Goal: Information Seeking & Learning: Learn about a topic

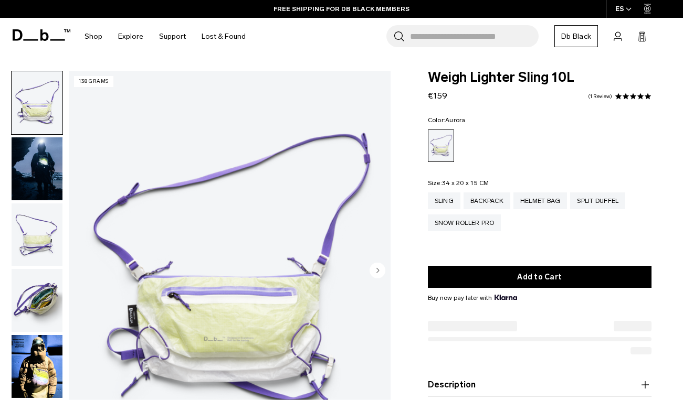
click at [31, 114] on img "button" at bounding box center [37, 102] width 51 height 63
click at [42, 179] on img "button" at bounding box center [37, 168] width 51 height 63
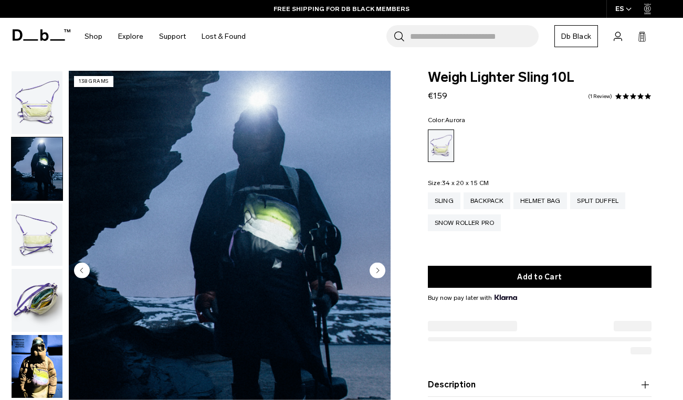
click at [41, 226] on img "button" at bounding box center [37, 235] width 51 height 63
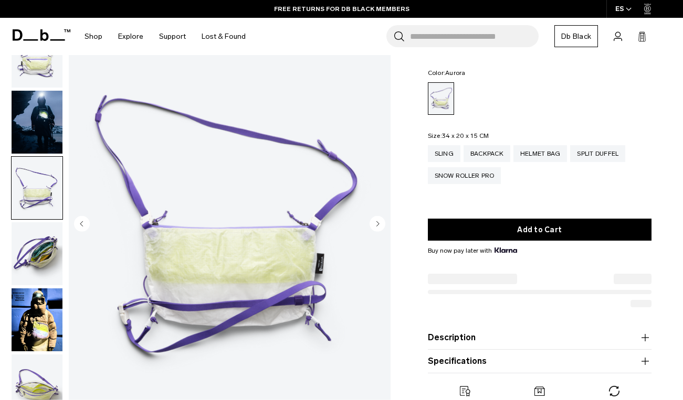
scroll to position [51, 0]
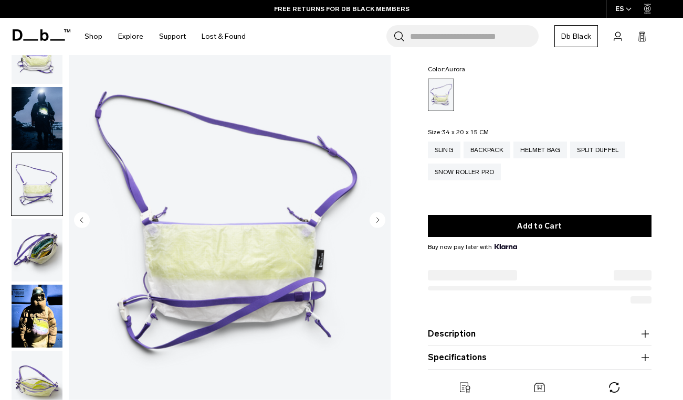
click at [34, 255] on img "button" at bounding box center [37, 250] width 51 height 63
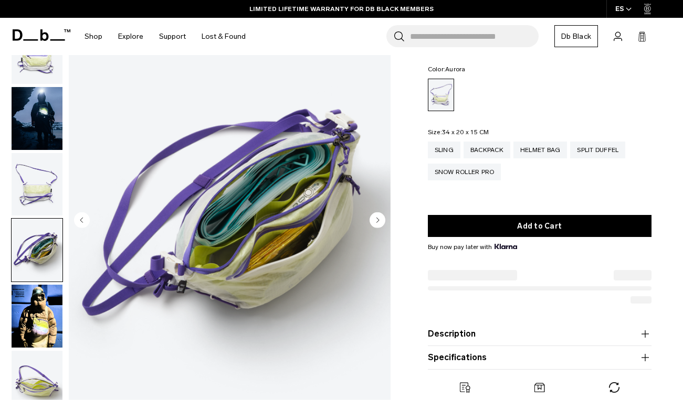
click at [48, 321] on img "button" at bounding box center [37, 316] width 51 height 63
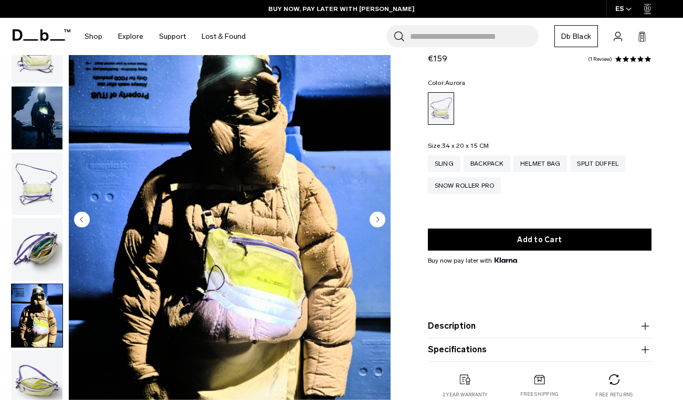
click at [376, 216] on circle "Next slide" at bounding box center [377, 220] width 16 height 16
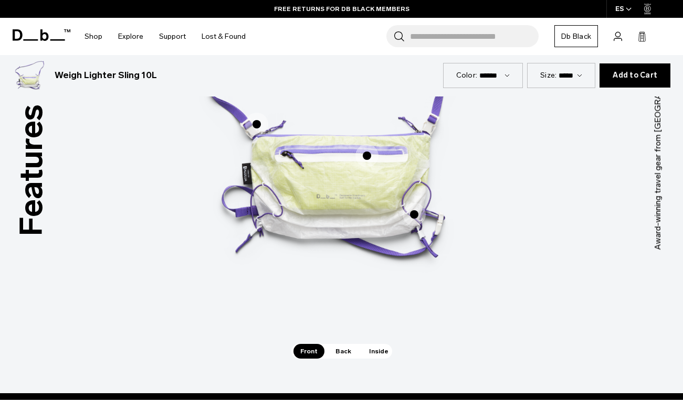
scroll to position [602, 0]
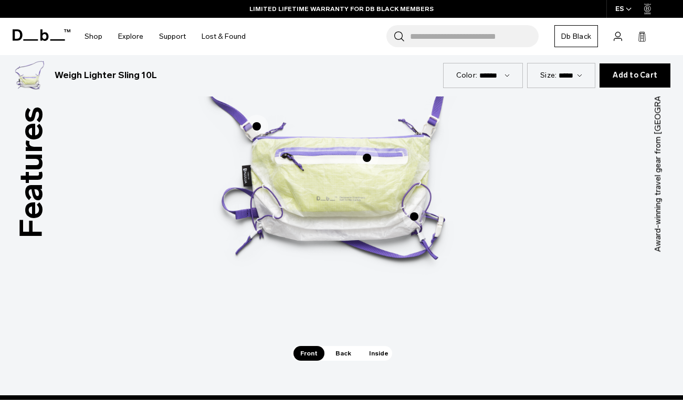
click at [336, 350] on span "Back" at bounding box center [342, 353] width 29 height 15
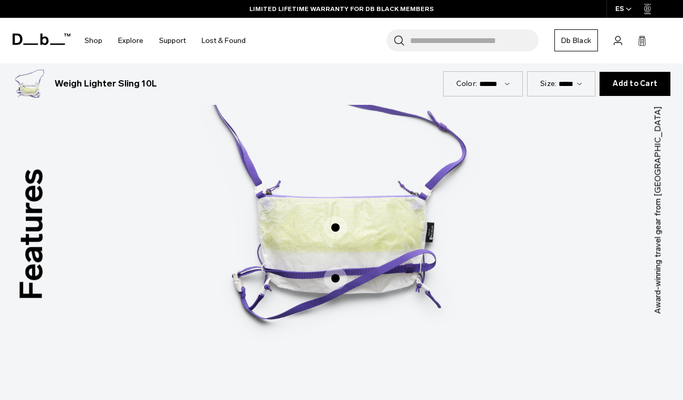
scroll to position [626, 0]
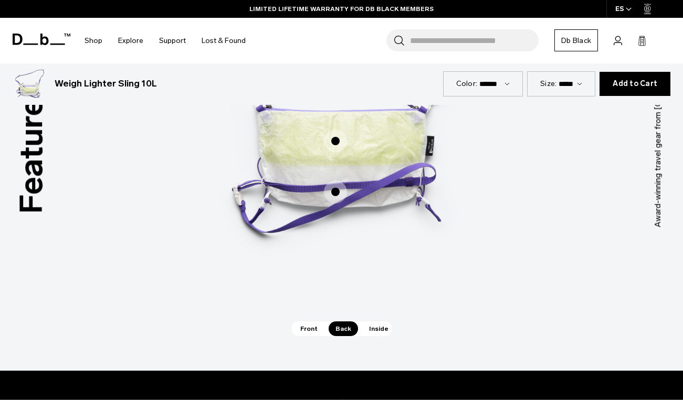
click at [373, 327] on span "Inside" at bounding box center [378, 329] width 33 height 15
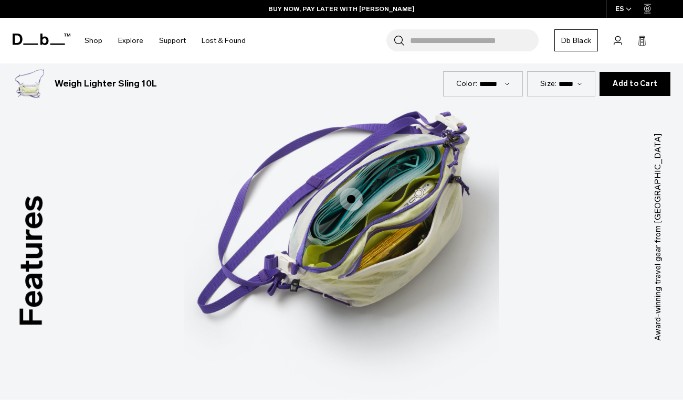
scroll to position [513, 0]
click at [394, 232] on img "3 / 3" at bounding box center [341, 221] width 315 height 393
click at [371, 188] on img "3 / 3" at bounding box center [341, 221] width 315 height 393
click at [349, 197] on span "3 / 3" at bounding box center [350, 199] width 23 height 23
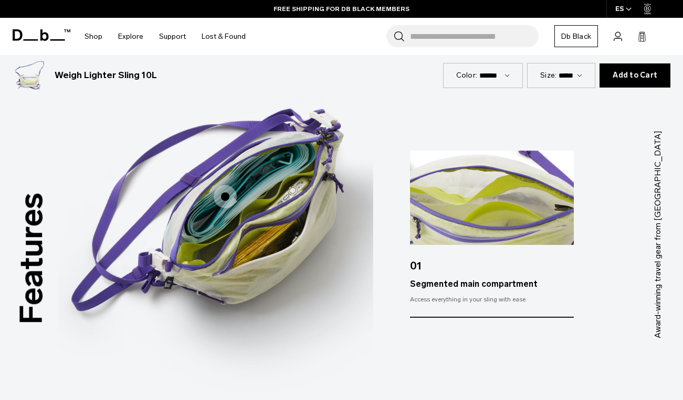
scroll to position [489, 0]
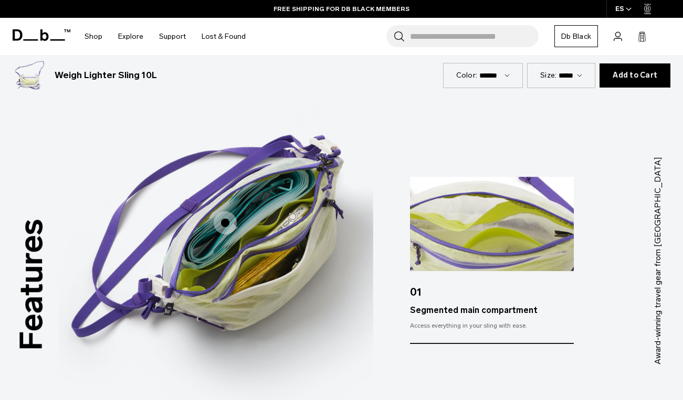
click at [292, 184] on img "3 / 3" at bounding box center [215, 244] width 315 height 393
click at [196, 283] on img "3 / 3" at bounding box center [215, 244] width 315 height 393
click at [223, 221] on span "3 / 3" at bounding box center [225, 222] width 23 height 23
click at [589, 217] on div "01 Segmented main compartment Access everything in your sling with ease." at bounding box center [546, 261] width 273 height 168
click at [513, 226] on img at bounding box center [492, 224] width 164 height 94
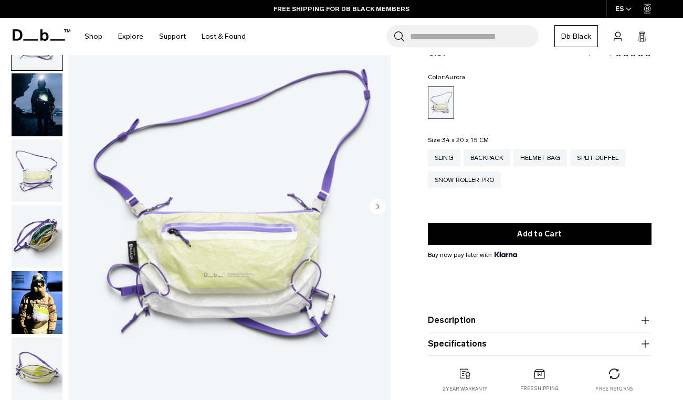
scroll to position [97, 0]
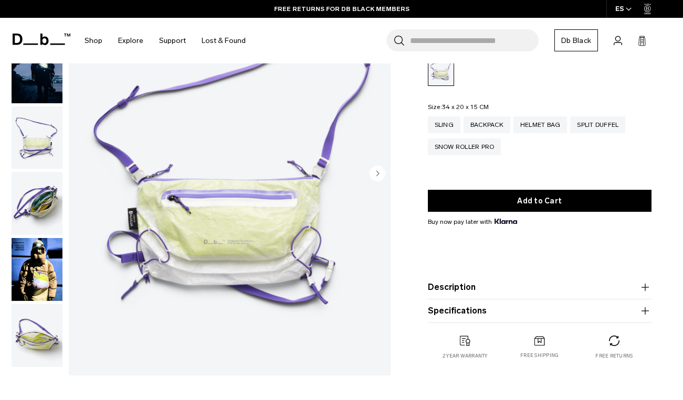
click at [32, 287] on img "button" at bounding box center [37, 269] width 51 height 63
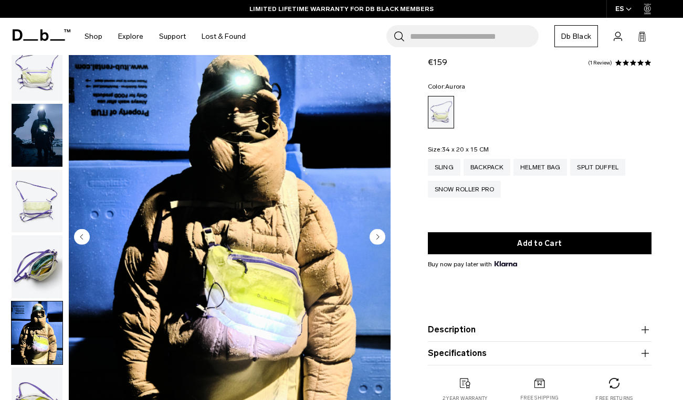
scroll to position [71, 0]
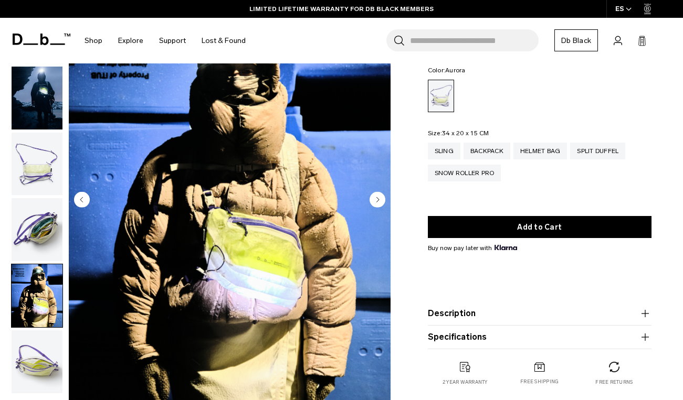
click at [377, 200] on icon "Next slide" at bounding box center [377, 199] width 3 height 5
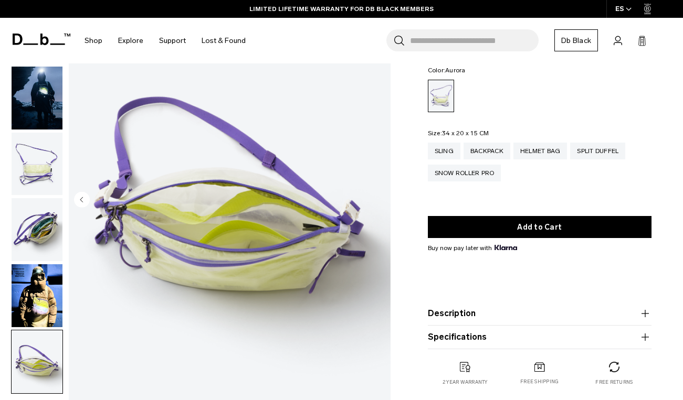
click at [376, 200] on img "6 / 6" at bounding box center [230, 201] width 322 height 402
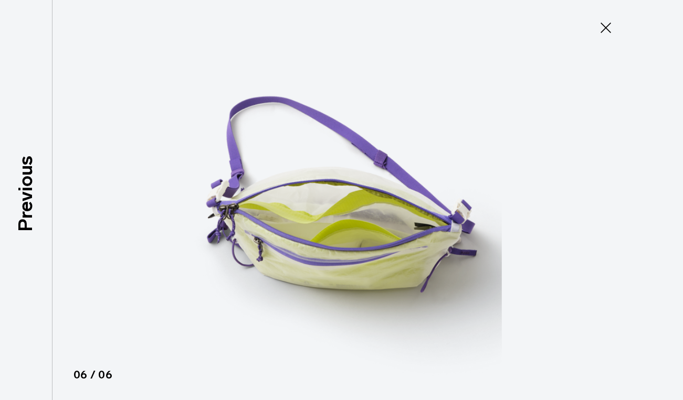
click at [376, 200] on img at bounding box center [341, 200] width 472 height 400
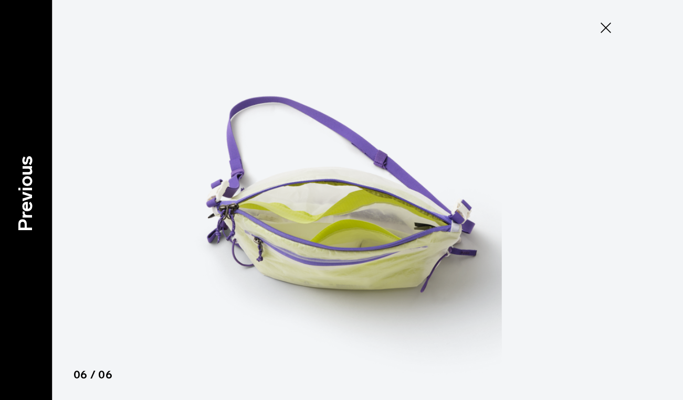
click at [30, 194] on p "Previous" at bounding box center [26, 194] width 28 height 76
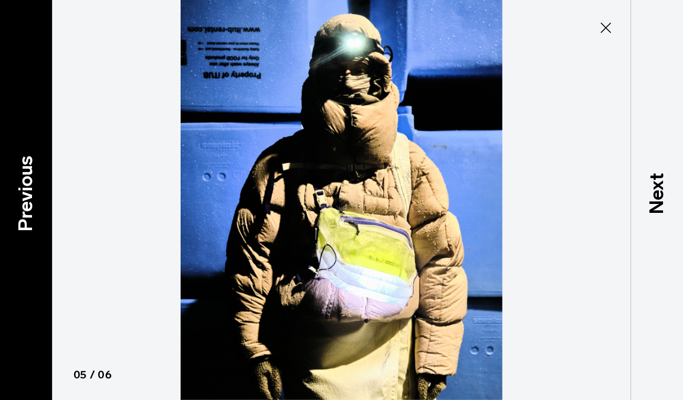
click at [30, 194] on p "Previous" at bounding box center [26, 194] width 28 height 76
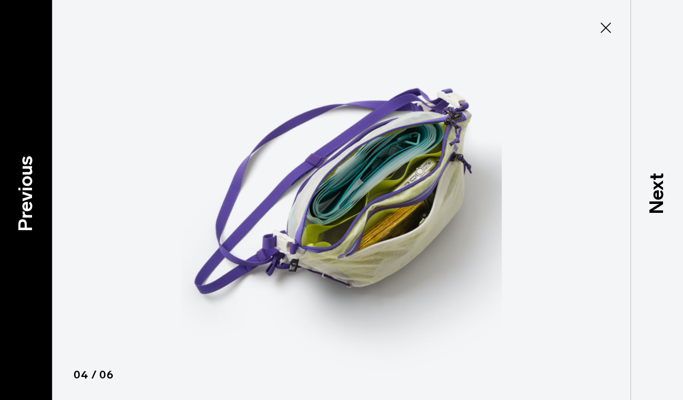
click at [30, 194] on p "Previous" at bounding box center [26, 194] width 28 height 76
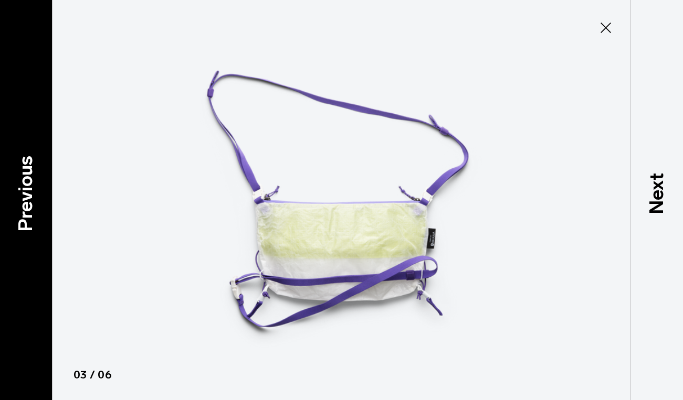
click at [30, 194] on p "Previous" at bounding box center [26, 194] width 28 height 76
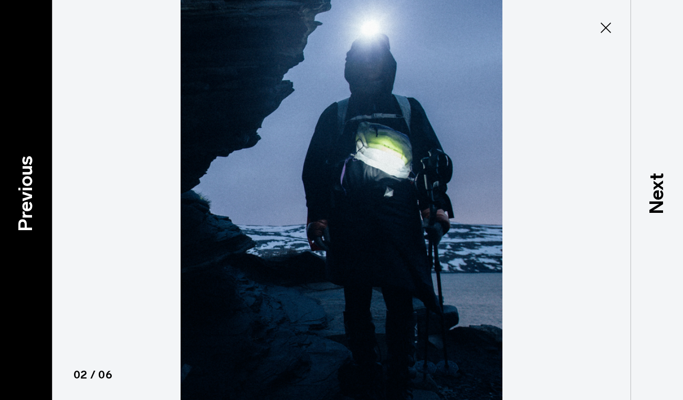
click at [25, 200] on p "Previous" at bounding box center [26, 194] width 28 height 76
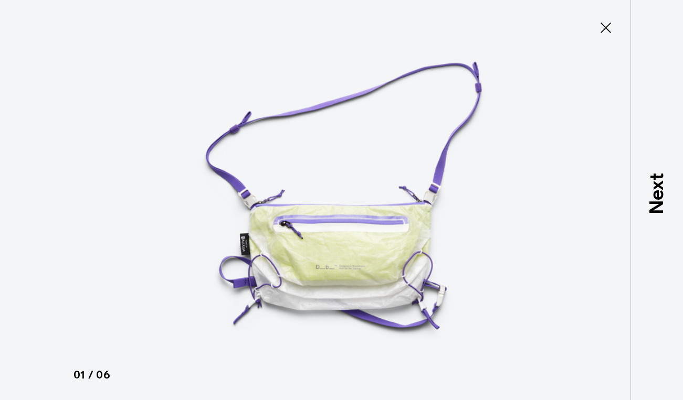
click at [605, 23] on icon at bounding box center [605, 27] width 17 height 17
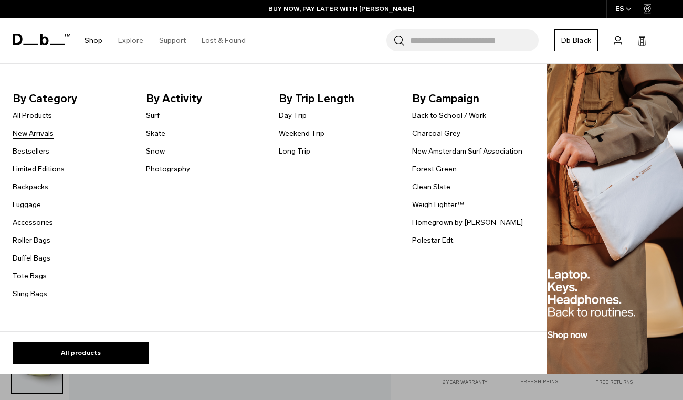
click at [41, 134] on link "New Arrivals" at bounding box center [33, 133] width 41 height 11
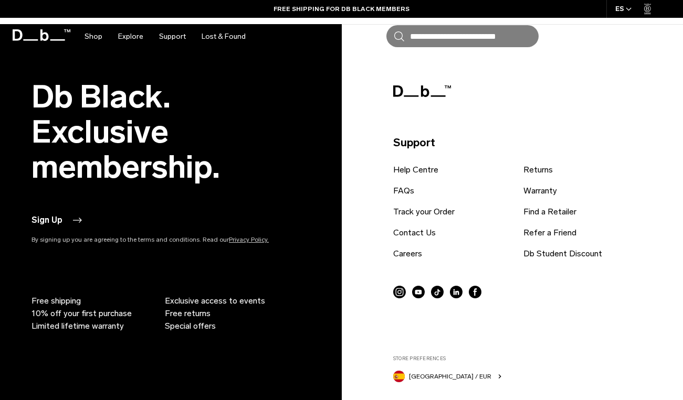
scroll to position [3145, 0]
